Goal: Find specific page/section: Find specific page/section

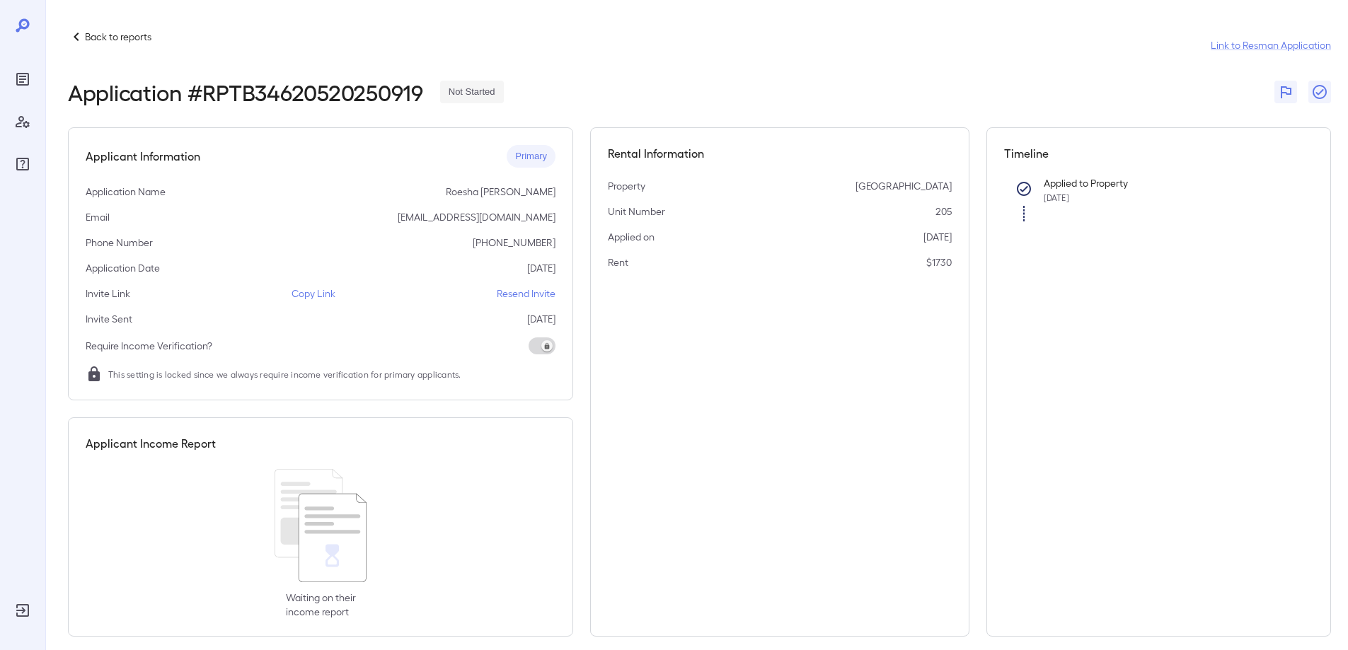
click at [117, 35] on p "Back to reports" at bounding box center [118, 37] width 67 height 14
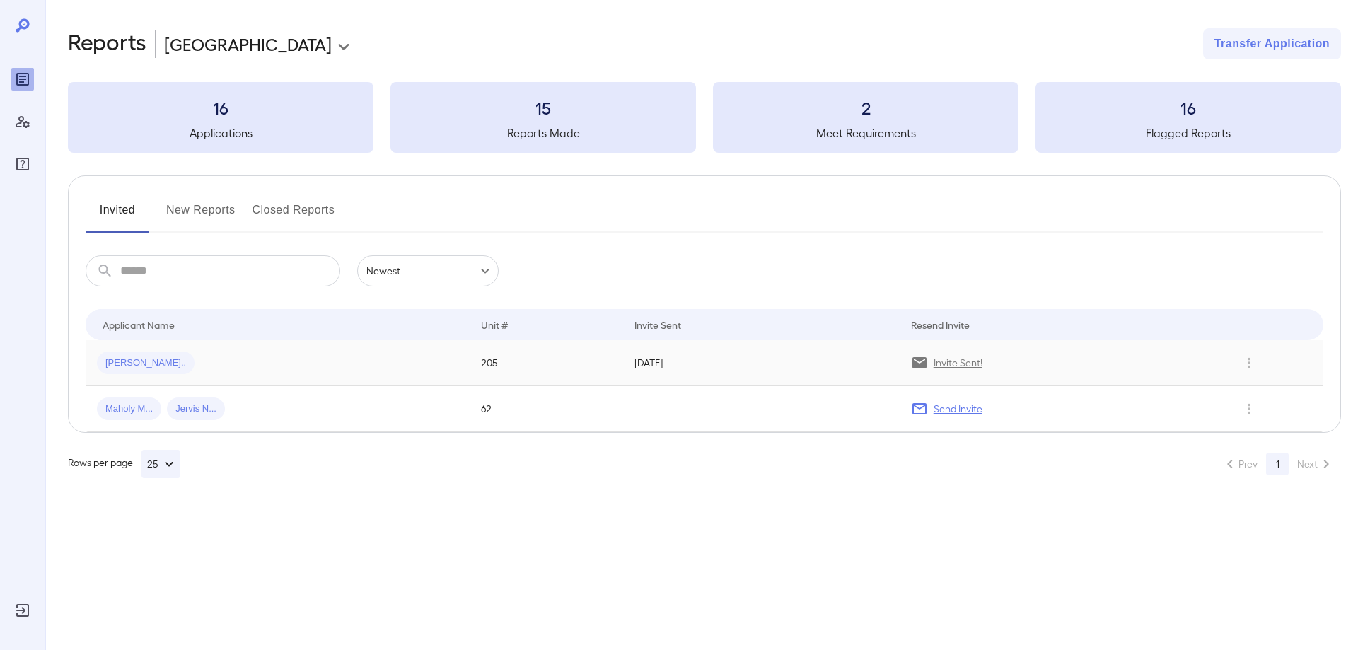
click at [258, 377] on td "[PERSON_NAME].." at bounding box center [278, 363] width 384 height 46
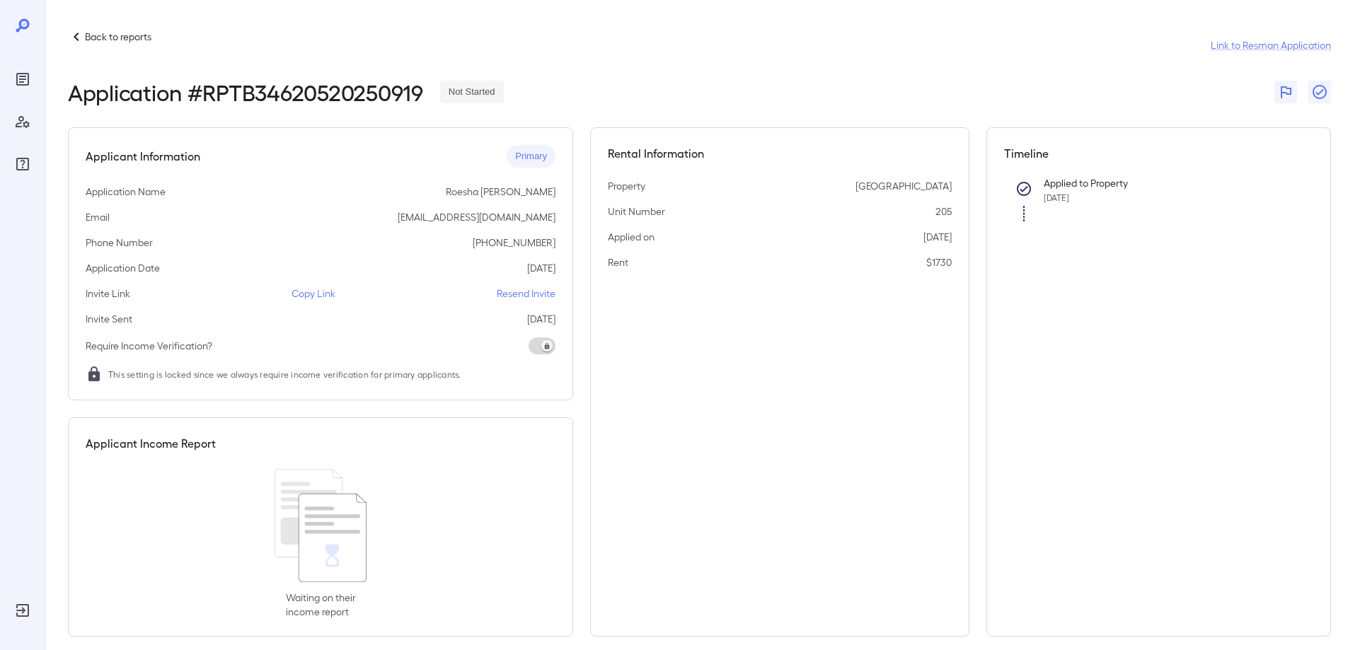
click at [313, 294] on p "Copy Link" at bounding box center [314, 294] width 44 height 14
click at [313, 293] on p "Copy Link" at bounding box center [314, 294] width 44 height 14
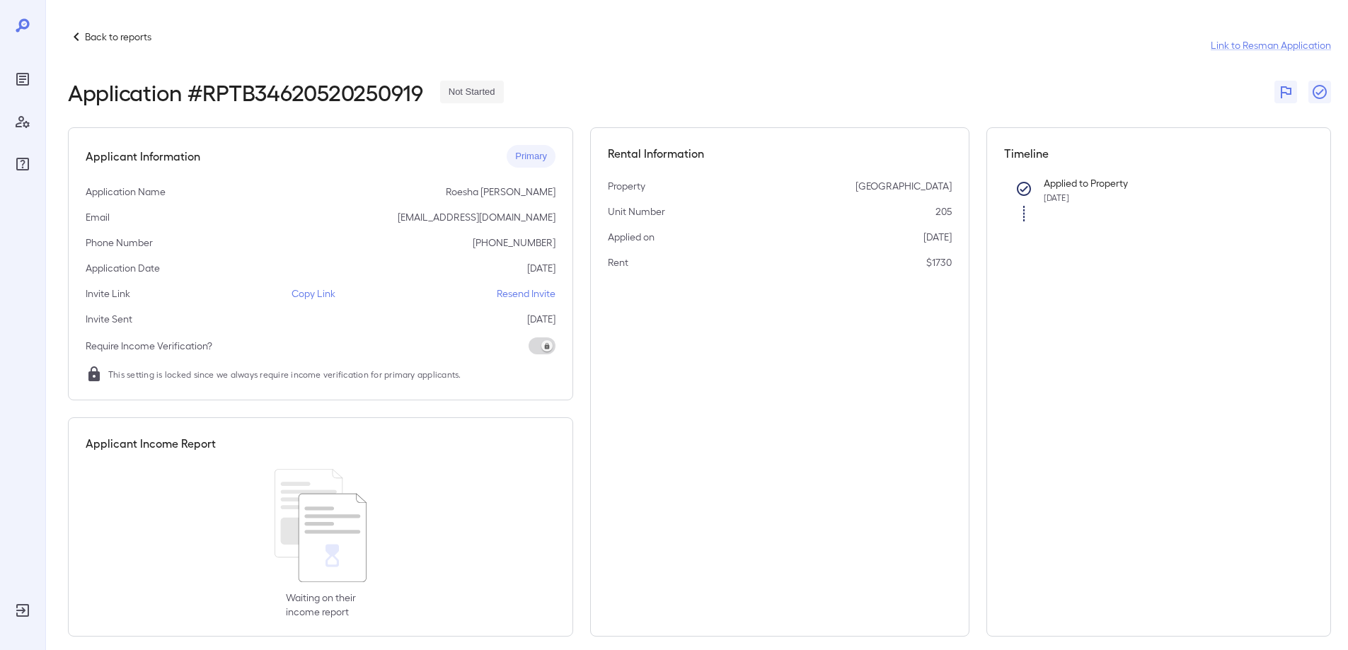
click at [503, 220] on p "roeshanewsomee13@gmail.com" at bounding box center [477, 217] width 158 height 14
copy p "roeshanewsomee13@gmail.com"
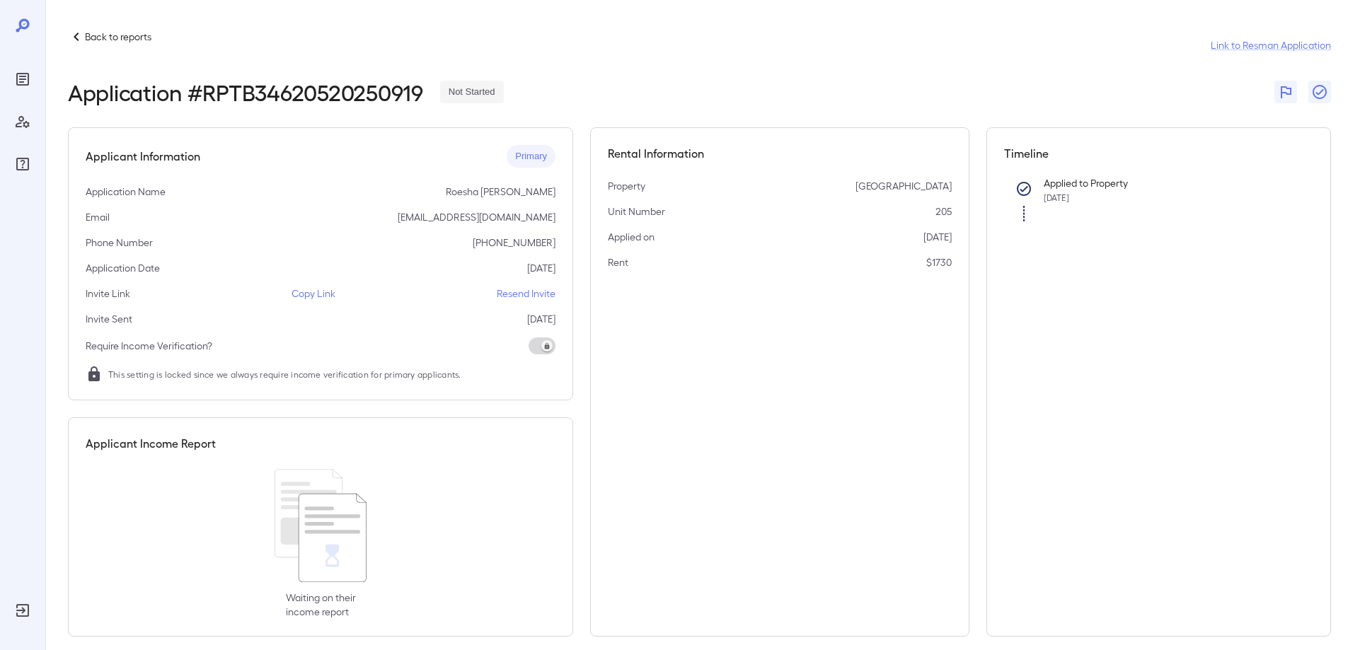
click at [316, 292] on p "Copy Link" at bounding box center [314, 294] width 44 height 14
drag, startPoint x: 507, startPoint y: 217, endPoint x: 412, endPoint y: 217, distance: 95.5
click at [412, 217] on p "roeshanewsomee13@gmail.com" at bounding box center [477, 217] width 158 height 14
copy p "roeshanewsomee13@"
click at [316, 295] on p "Copy Link" at bounding box center [314, 294] width 44 height 14
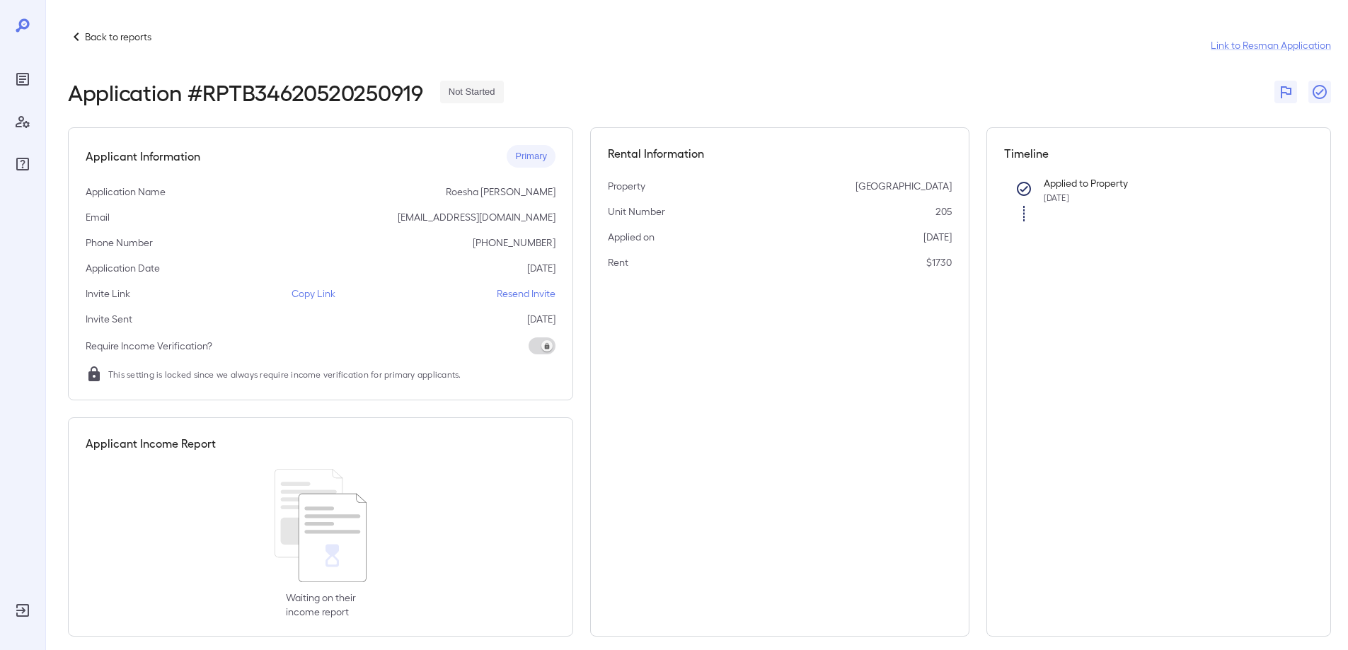
click at [96, 30] on p "Back to reports" at bounding box center [118, 37] width 67 height 14
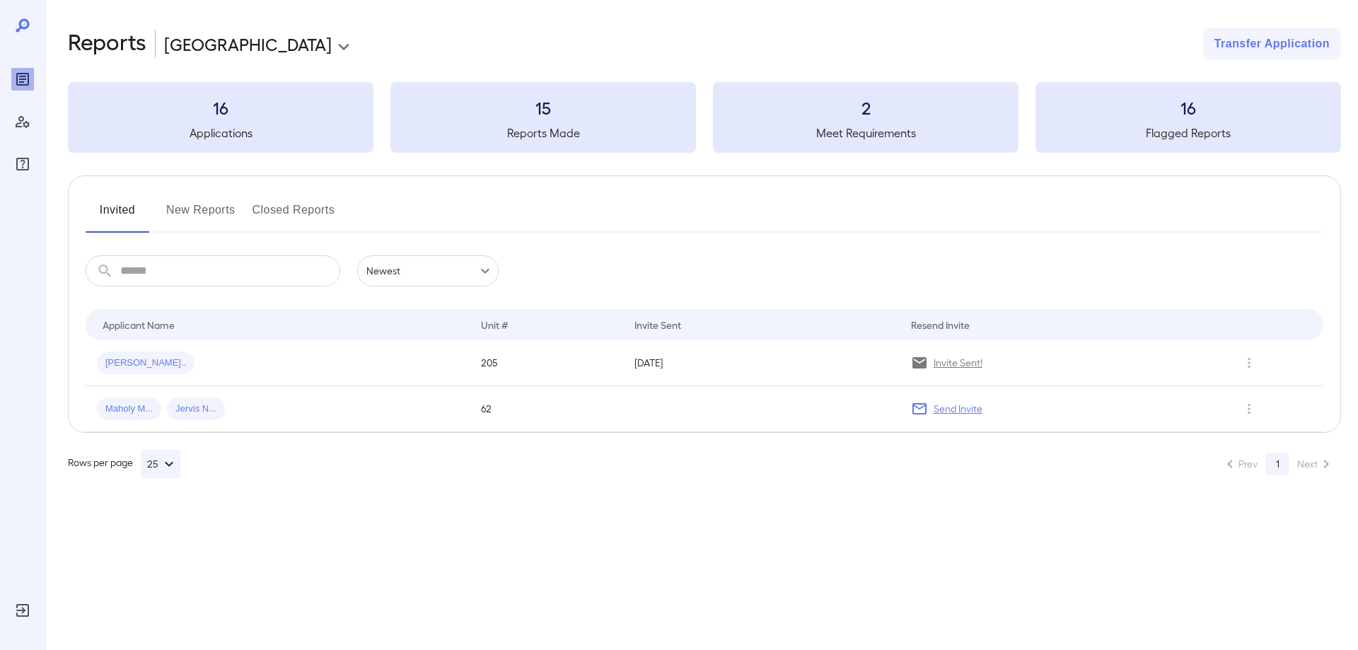
click at [209, 202] on button "New Reports" at bounding box center [200, 216] width 69 height 34
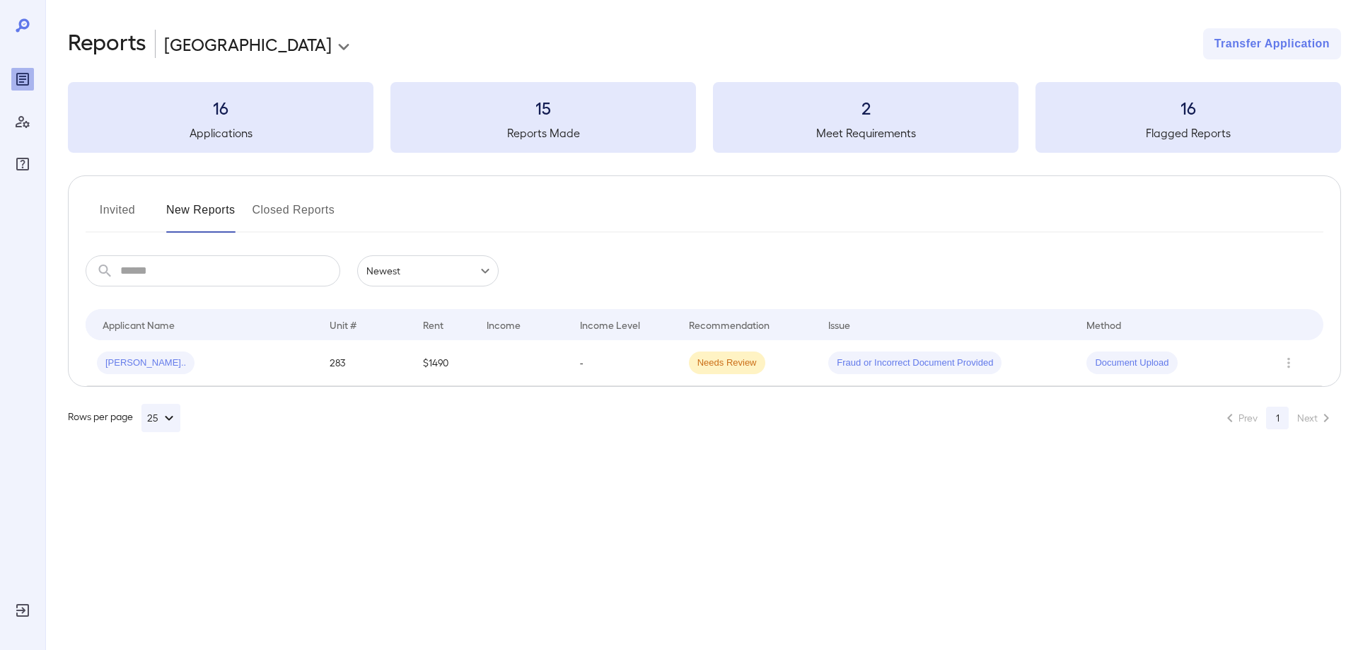
click at [112, 210] on button "Invited" at bounding box center [118, 216] width 64 height 34
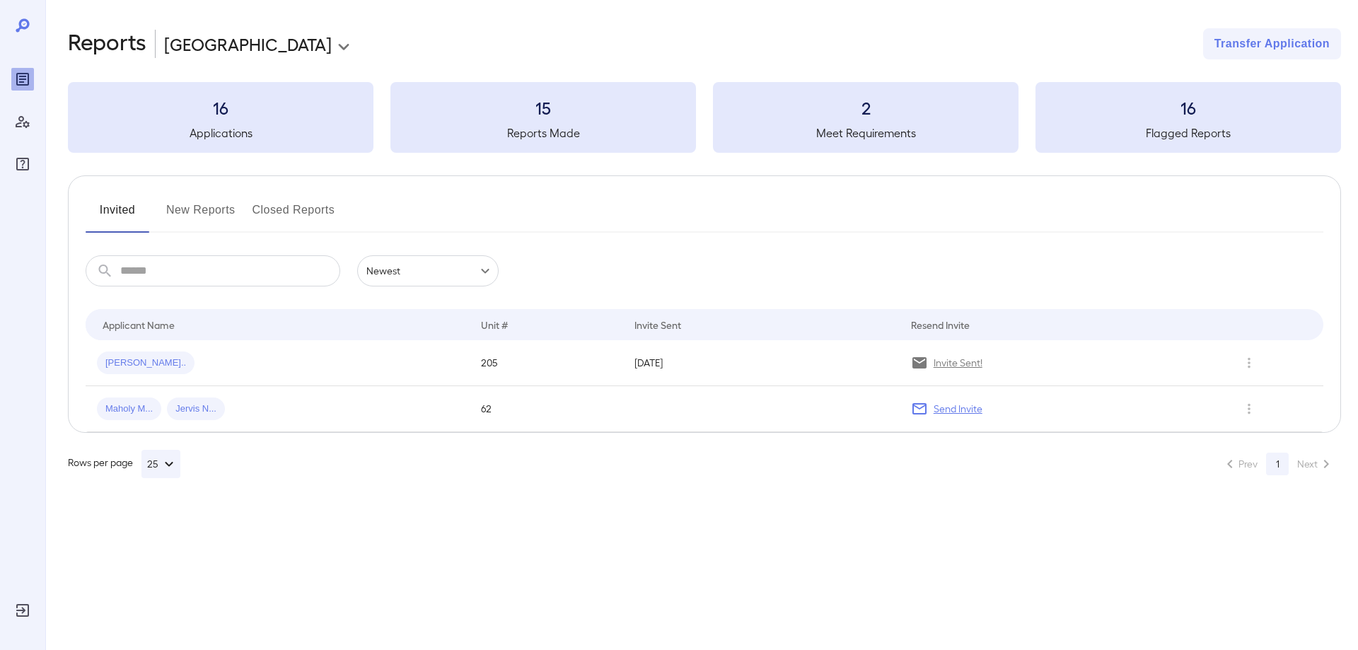
click at [188, 212] on button "New Reports" at bounding box center [200, 216] width 69 height 34
